Goal: Transaction & Acquisition: Obtain resource

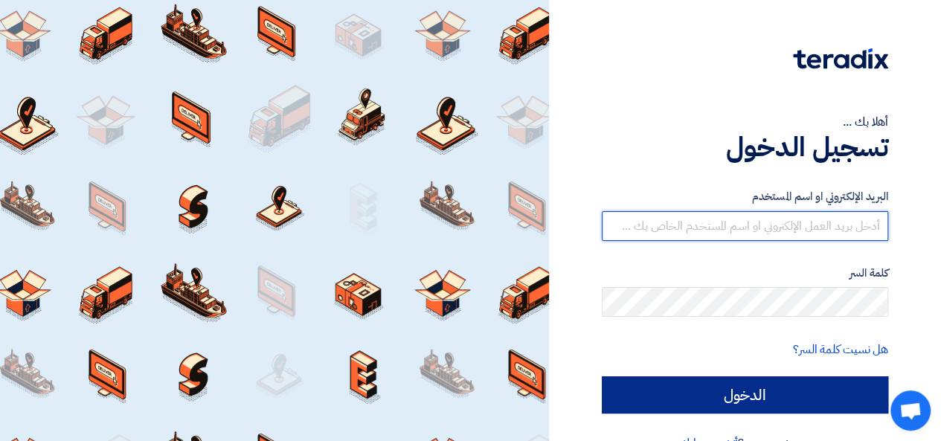
type input "[EMAIL_ADDRESS][DOMAIN_NAME]"
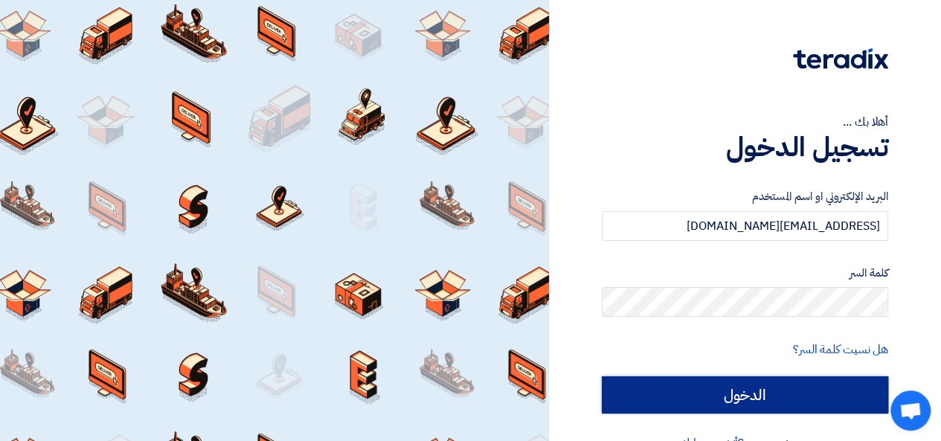
click at [754, 395] on input "الدخول" at bounding box center [745, 394] width 286 height 37
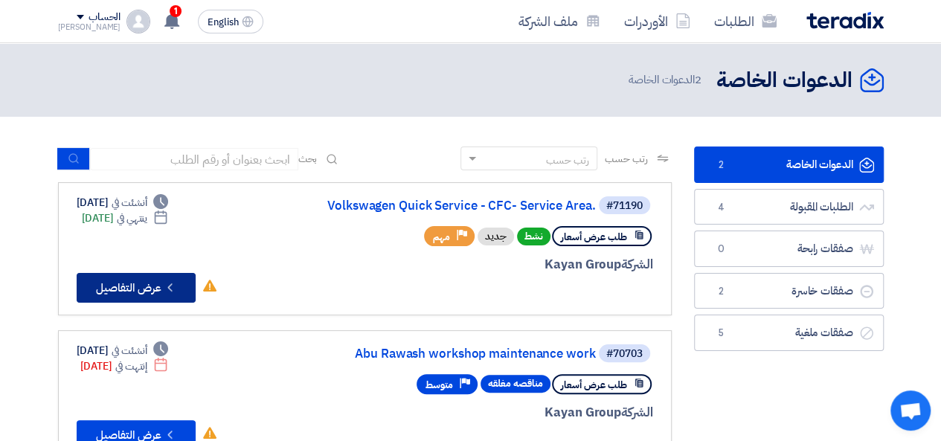
click at [173, 286] on icon "Check details" at bounding box center [170, 288] width 14 height 14
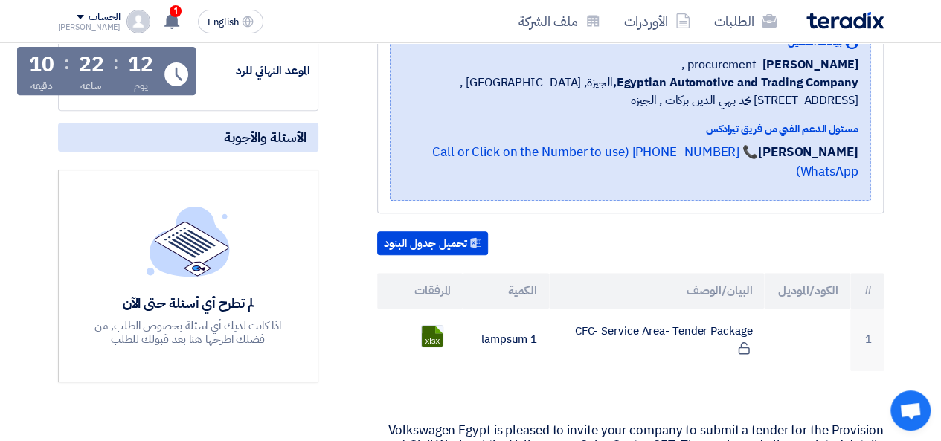
scroll to position [298, 0]
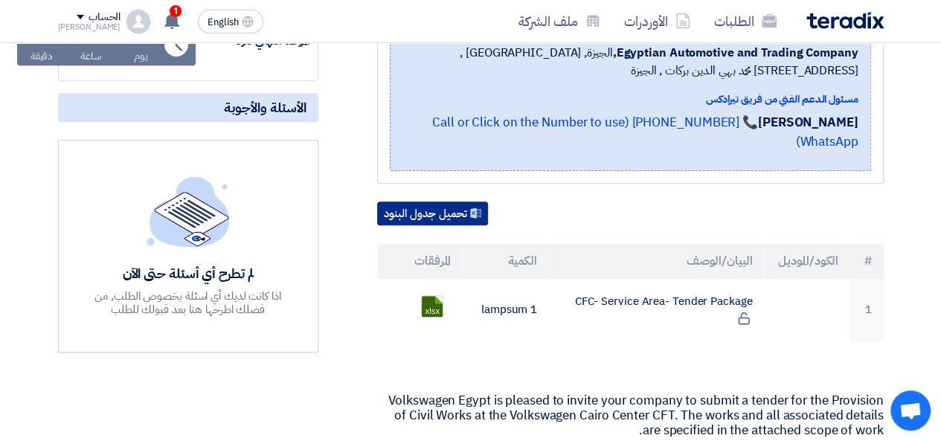
click at [467, 202] on button "تحميل جدول البنود" at bounding box center [432, 214] width 111 height 24
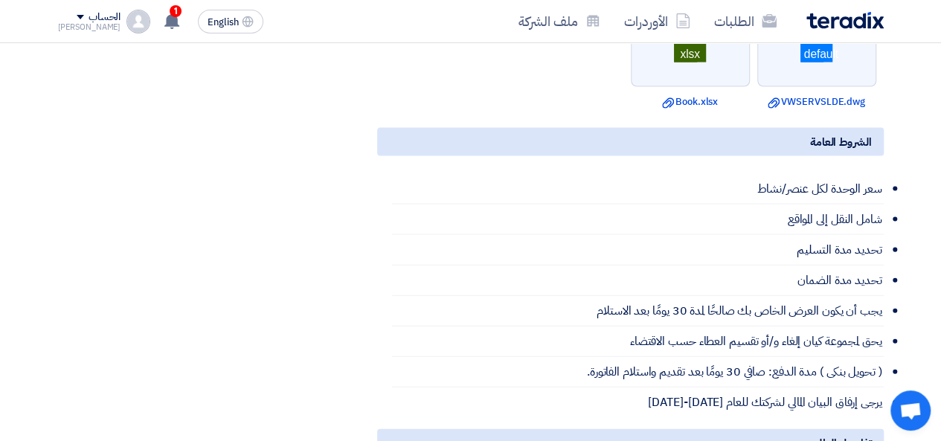
scroll to position [1857, 0]
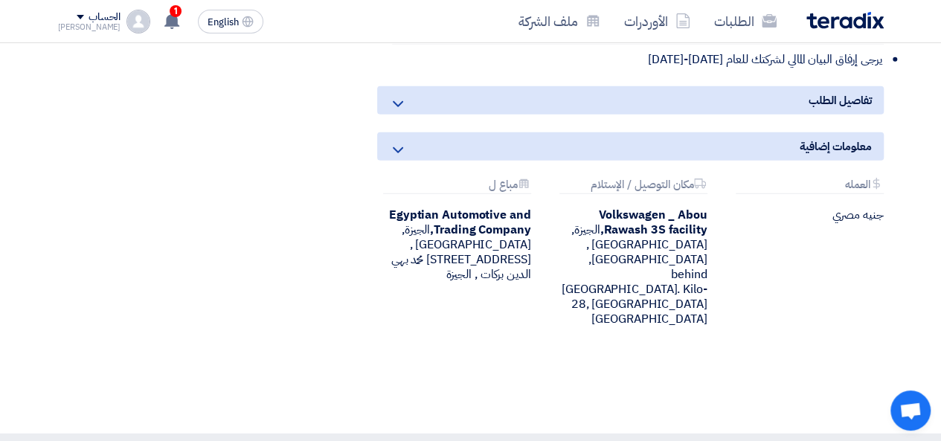
drag, startPoint x: 909, startPoint y: 123, endPoint x: 935, endPoint y: 105, distance: 32.2
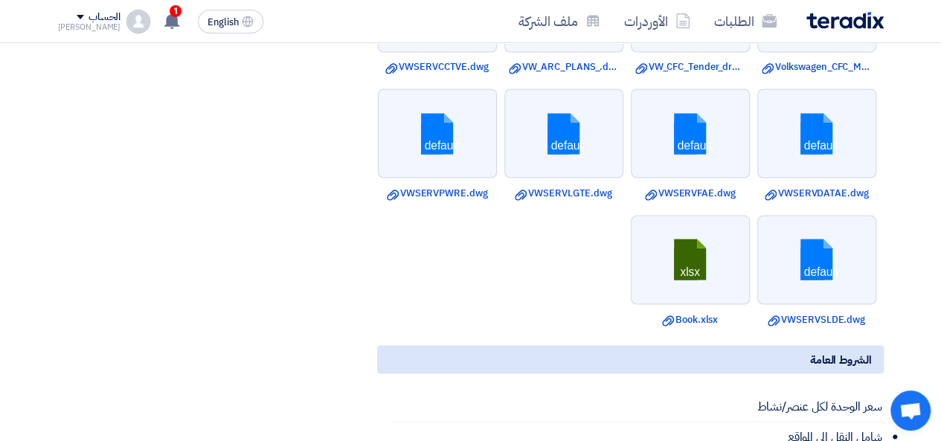
scroll to position [1294, 0]
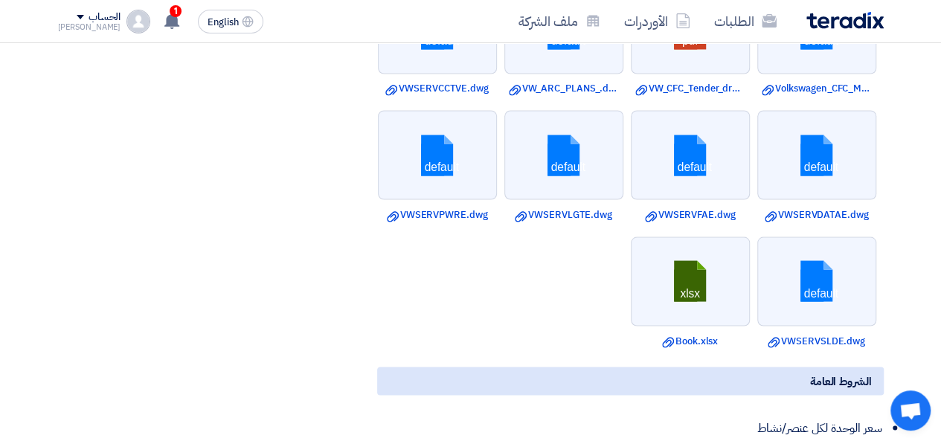
scroll to position [1282, 0]
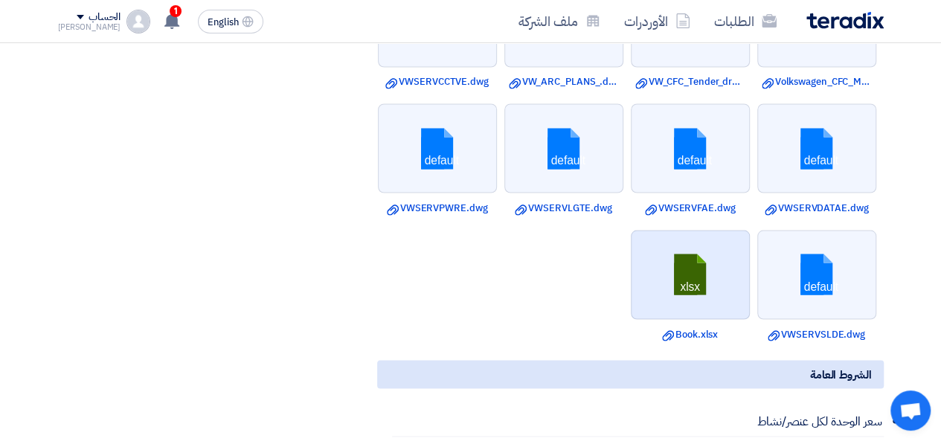
drag, startPoint x: 914, startPoint y: 74, endPoint x: 715, endPoint y: 275, distance: 282.5
copy ul "default Download file Volkswagen_CFC_Mech_service_area.dwg pdf Download file VW…"
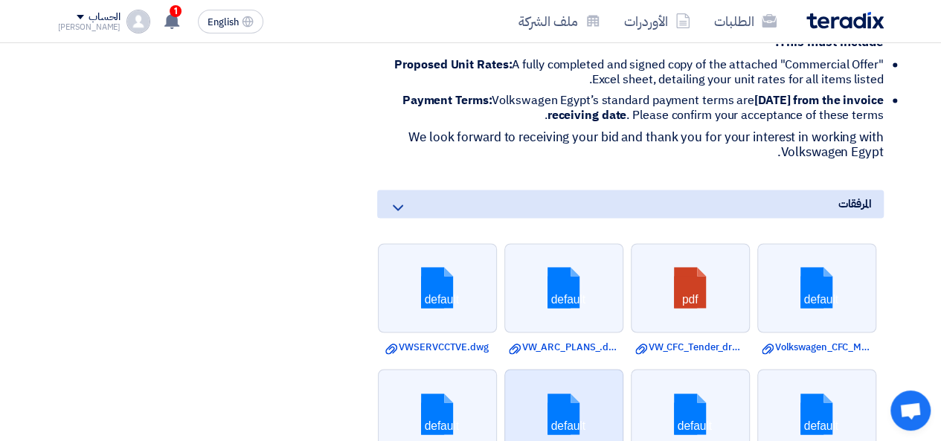
scroll to position [1014, 0]
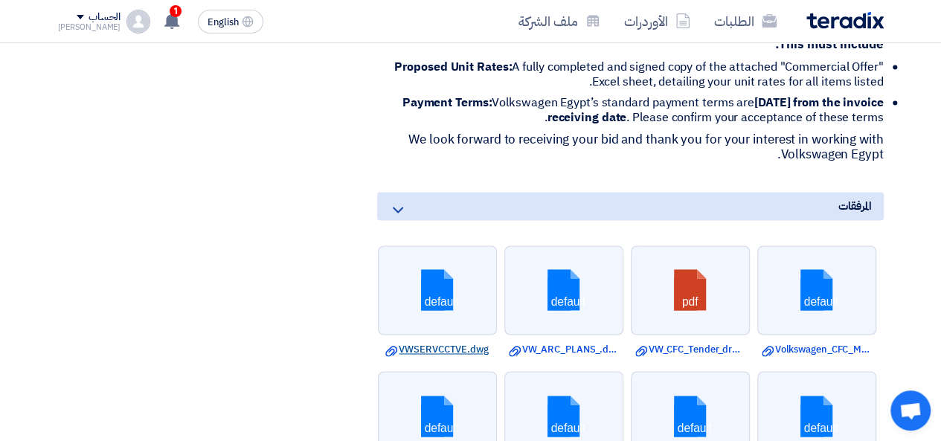
drag, startPoint x: 726, startPoint y: 285, endPoint x: 412, endPoint y: 335, distance: 317.9
click at [412, 342] on link "Download file VWSERVCCTVE.dwg" at bounding box center [437, 349] width 110 height 15
click at [324, 150] on div "مواعيد الطلب الموعد النهائي للرد Time Remaining 12 يوم : 22 ساعة : 6 دقيقة الأس…" at bounding box center [188, 219] width 283 height 1973
click at [164, 19] on use at bounding box center [171, 21] width 15 height 16
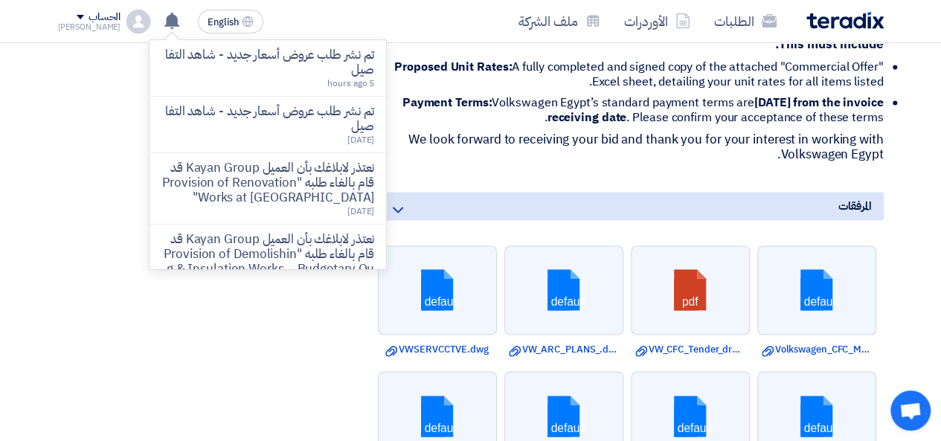
click at [134, 334] on div "مواعيد الطلب الموعد النهائي للرد Time Remaining 12 يوم : 22 ساعة : 5 دقيقة الأس…" at bounding box center [188, 219] width 283 height 1973
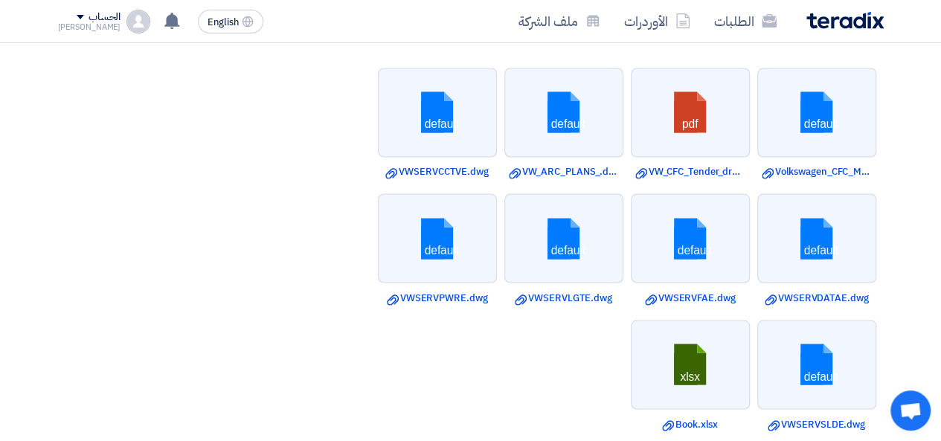
scroll to position [1223, 0]
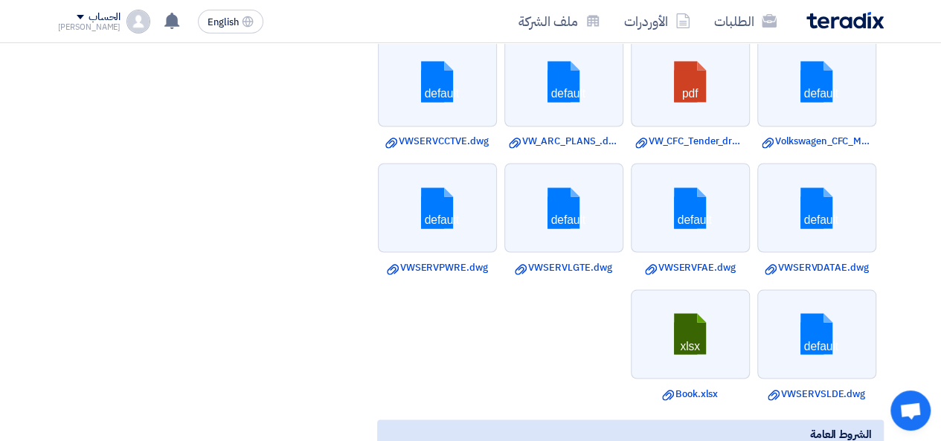
drag, startPoint x: 444, startPoint y: 121, endPoint x: 161, endPoint y: 154, distance: 285.4
click at [161, 154] on div "مواعيد الطلب الموعد النهائي للرد Time Remaining 12 يوم : 22 ساعة : 1 دقيقة الأس…" at bounding box center [188, 11] width 283 height 1973
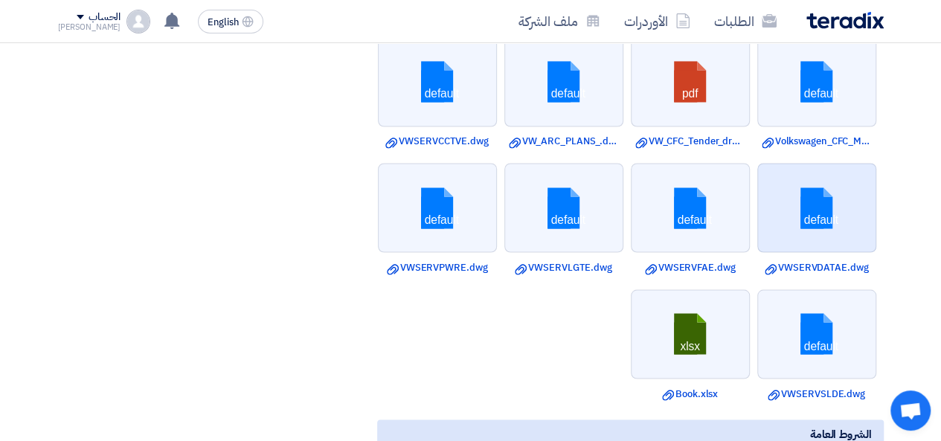
click at [836, 197] on link at bounding box center [817, 208] width 119 height 89
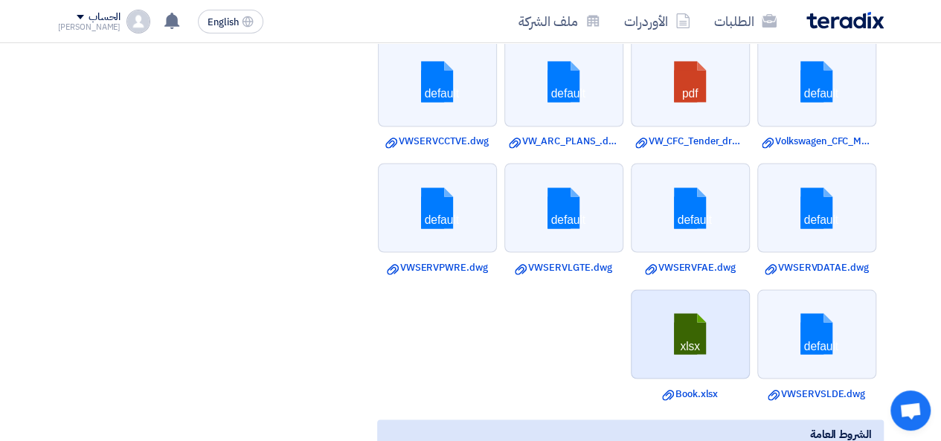
drag, startPoint x: 836, startPoint y: 197, endPoint x: 729, endPoint y: 288, distance: 139.9
click at [729, 290] on link at bounding box center [691, 334] width 119 height 89
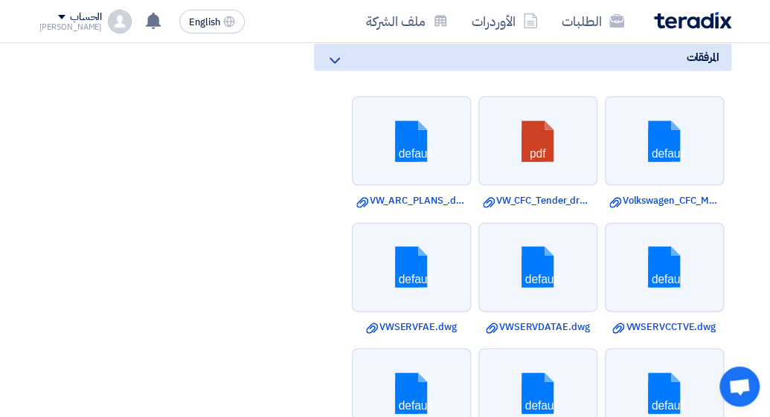
click at [748, 129] on section "Volkswagen Quick Service - CFC- Service Area. بيانات العميل [PERSON_NAME] procu…" at bounding box center [385, 139] width 770 height 2292
drag, startPoint x: 537, startPoint y: 265, endPoint x: 571, endPoint y: 196, distance: 77.2
click at [571, 196] on link "Download file VW_CFC_Tender_drawings.pdf" at bounding box center [538, 200] width 110 height 15
drag, startPoint x: 416, startPoint y: 257, endPoint x: 455, endPoint y: 189, distance: 79.0
click at [455, 193] on link "Download file VW_ARC_PLANS_.dwg" at bounding box center [411, 200] width 110 height 15
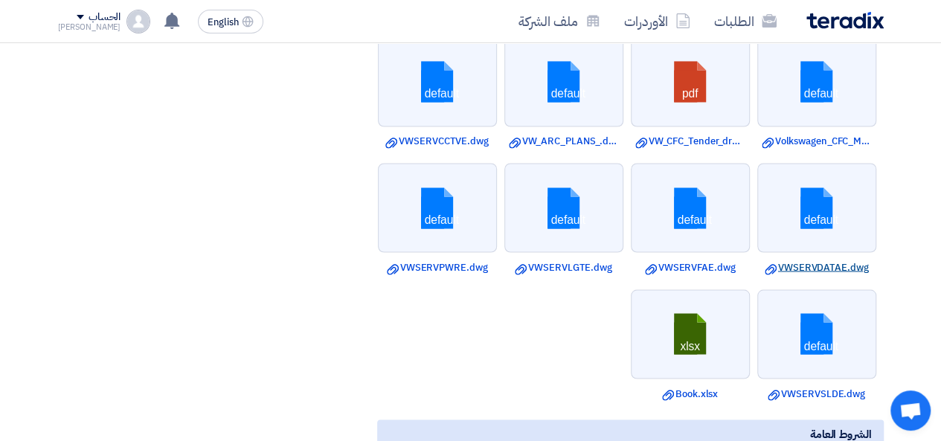
drag, startPoint x: 825, startPoint y: 309, endPoint x: 775, endPoint y: 238, distance: 86.9
click at [775, 260] on link "Download file VWSERVDATAE.dwg" at bounding box center [817, 267] width 110 height 15
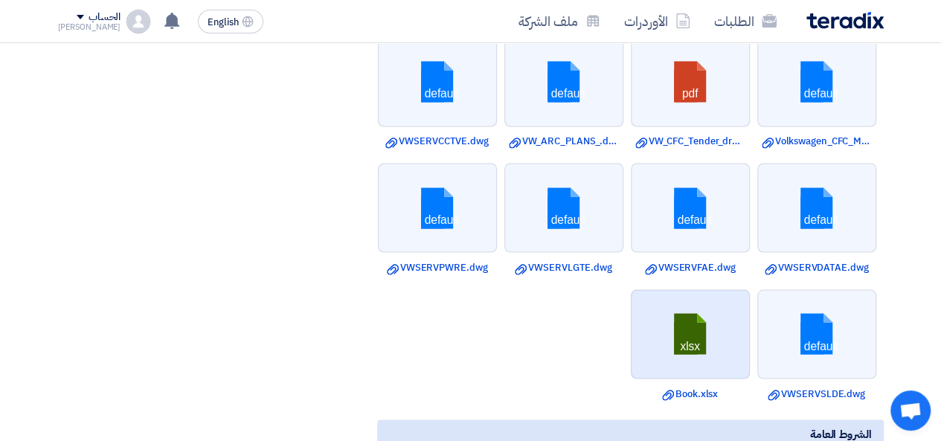
drag, startPoint x: 832, startPoint y: 190, endPoint x: 737, endPoint y: 289, distance: 136.3
click at [737, 290] on link at bounding box center [691, 334] width 119 height 89
drag, startPoint x: 707, startPoint y: 201, endPoint x: 748, endPoint y: 298, distance: 105.7
click at [748, 298] on link at bounding box center [691, 334] width 119 height 89
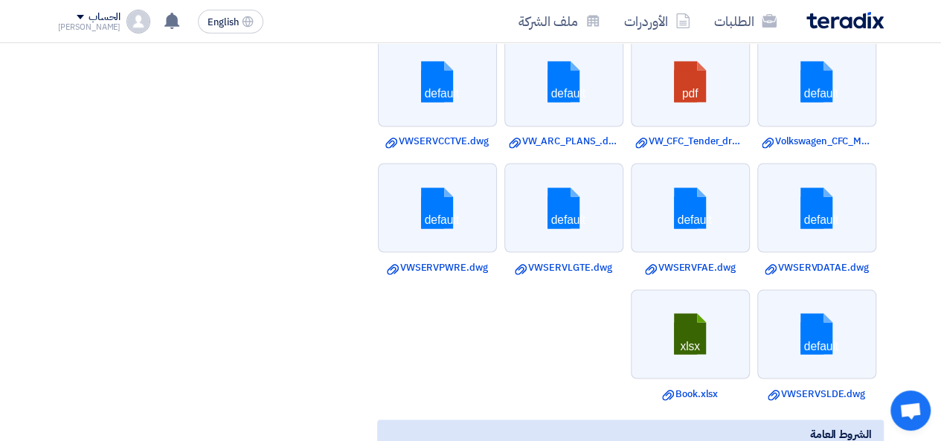
drag, startPoint x: 542, startPoint y: 178, endPoint x: 585, endPoint y: 275, distance: 106.6
click at [585, 275] on ul "default Download file Volkswagen_CFC_Mech_service_area.dwg pdf Download file VW…" at bounding box center [630, 219] width 507 height 379
drag, startPoint x: 420, startPoint y: 185, endPoint x: 465, endPoint y: 278, distance: 102.8
click at [465, 278] on ul "default Download file Volkswagen_CFC_Mech_service_area.dwg pdf Download file VW…" at bounding box center [630, 219] width 507 height 379
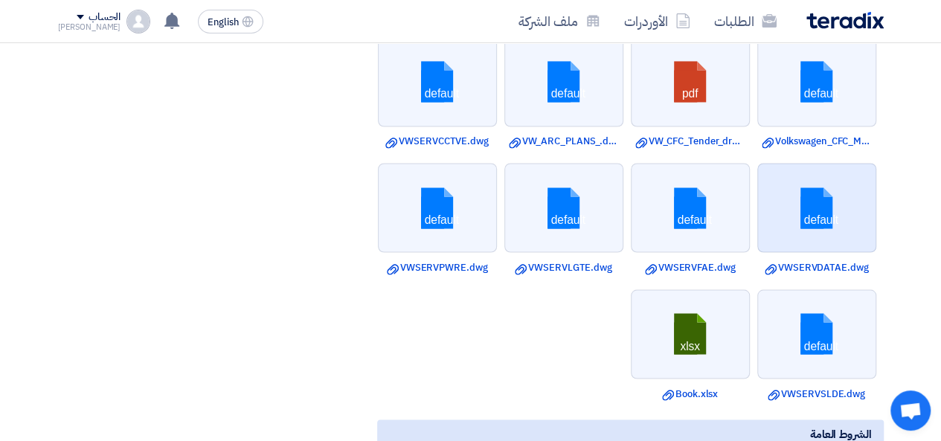
drag, startPoint x: 707, startPoint y: 88, endPoint x: 760, endPoint y: 184, distance: 109.9
click at [760, 184] on link at bounding box center [817, 208] width 119 height 89
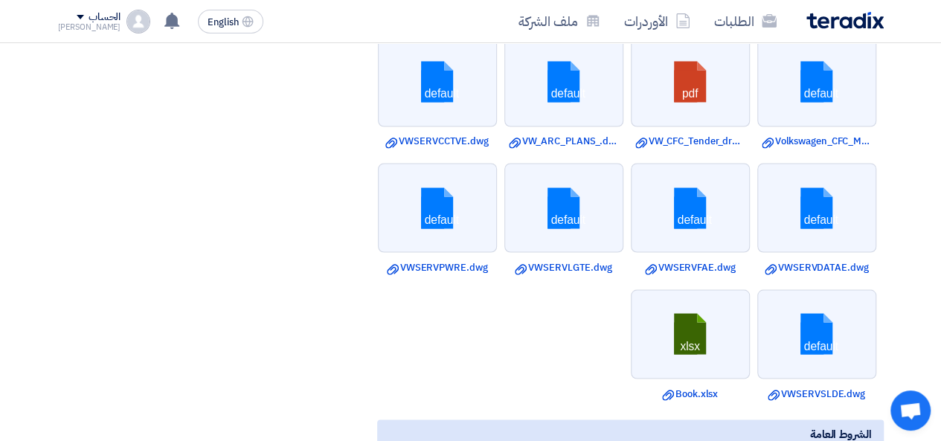
drag, startPoint x: 591, startPoint y: 77, endPoint x: 628, endPoint y: 173, distance: 103.6
click at [628, 173] on ul "default Download file Volkswagen_CFC_Mech_service_area.dwg pdf Download file VW…" at bounding box center [630, 219] width 507 height 379
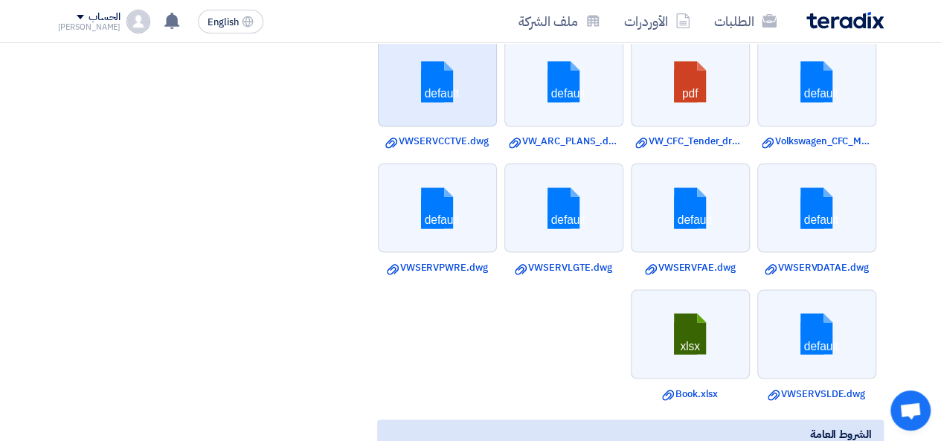
click at [453, 94] on link at bounding box center [438, 82] width 119 height 89
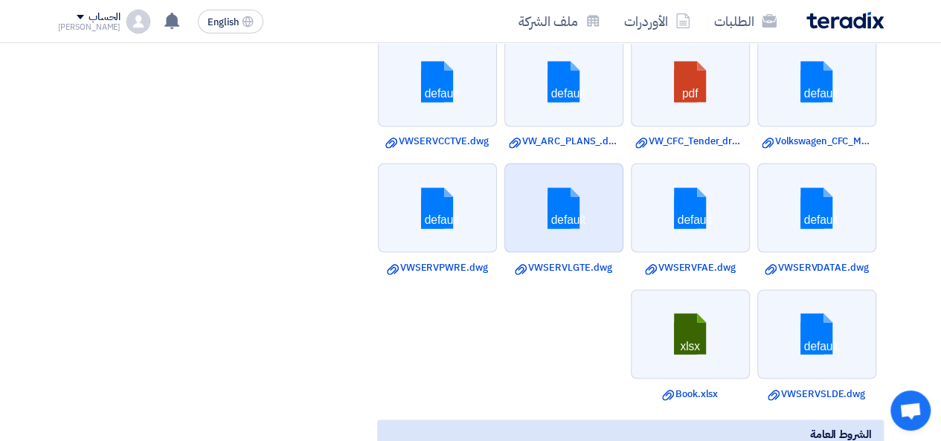
drag, startPoint x: 453, startPoint y: 94, endPoint x: 506, endPoint y: 188, distance: 107.6
click at [506, 188] on link at bounding box center [564, 208] width 119 height 89
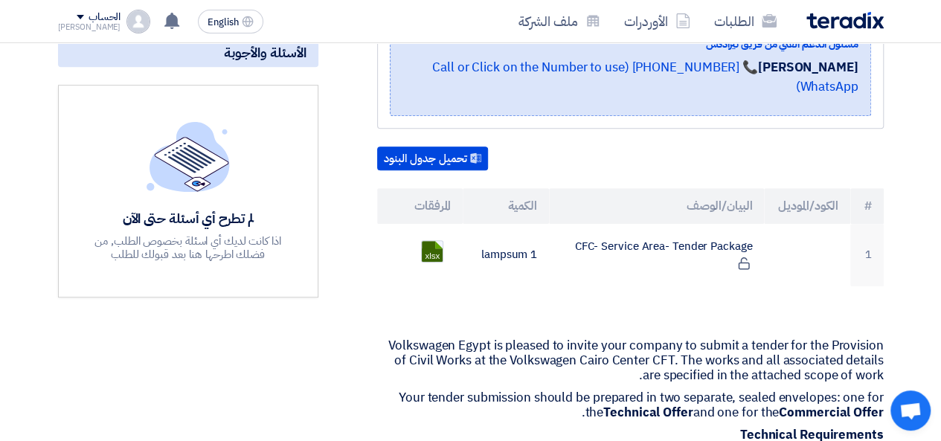
scroll to position [331, 0]
